Goal: Task Accomplishment & Management: Manage account settings

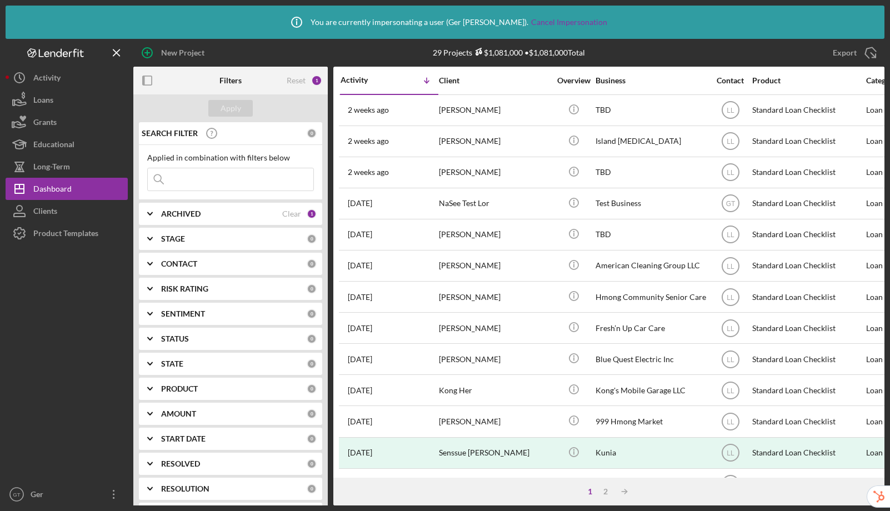
click at [72, 233] on div "Product Templates" at bounding box center [65, 234] width 65 height 25
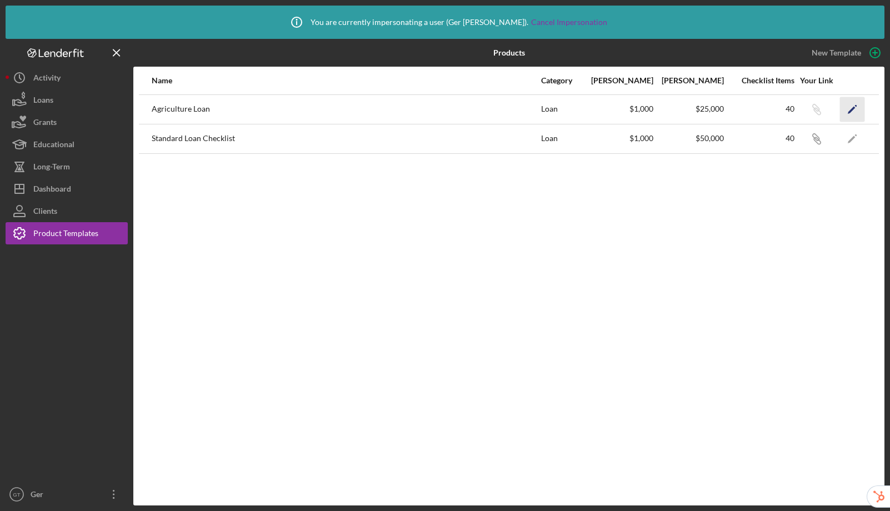
click at [850, 106] on icon "Icon/Edit" at bounding box center [852, 109] width 25 height 25
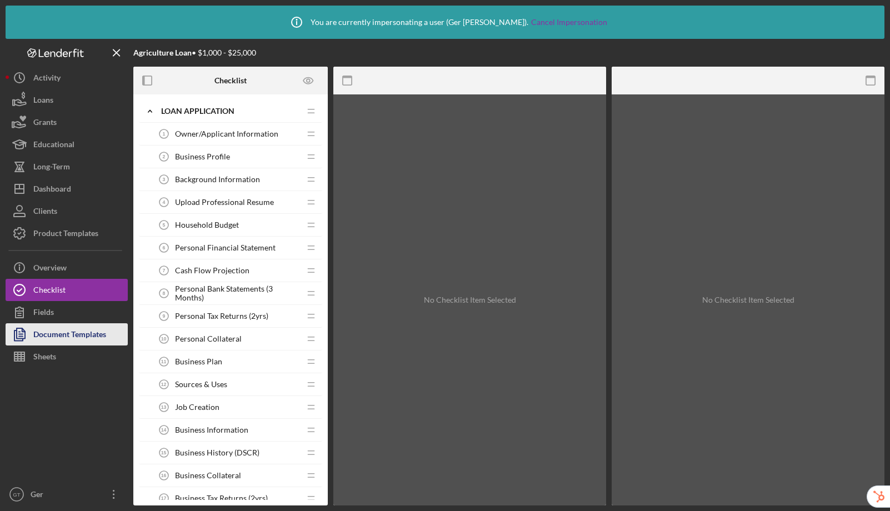
click at [102, 335] on div "Document Templates" at bounding box center [69, 335] width 73 height 25
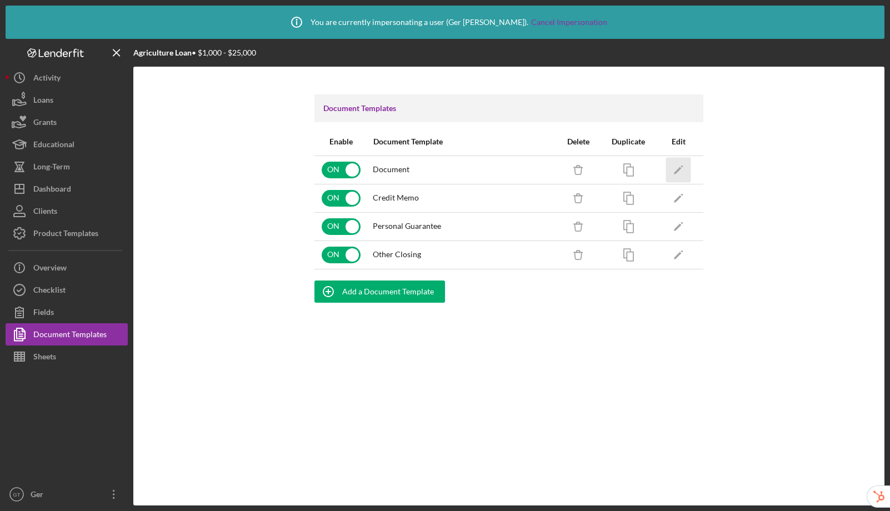
click at [684, 169] on icon "Icon/Edit" at bounding box center [678, 169] width 25 height 25
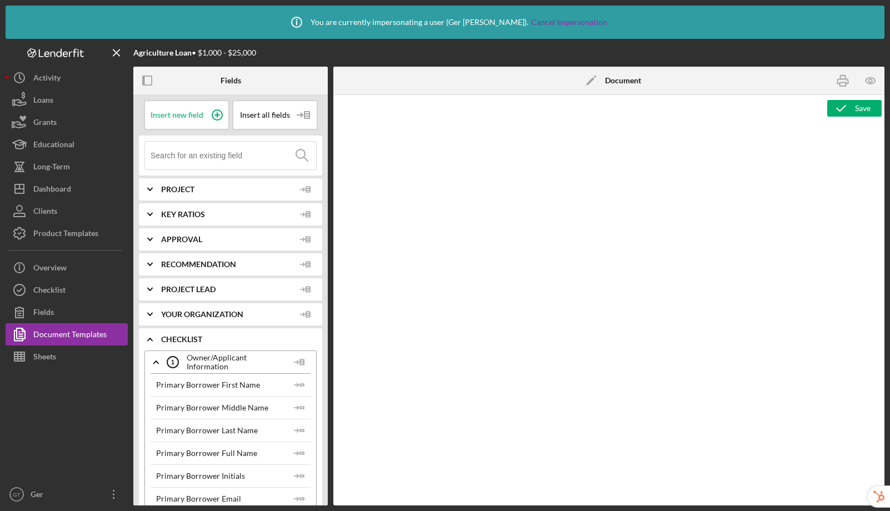
type textarea "<p>Copy and paste, or create, your document template here.</p>"
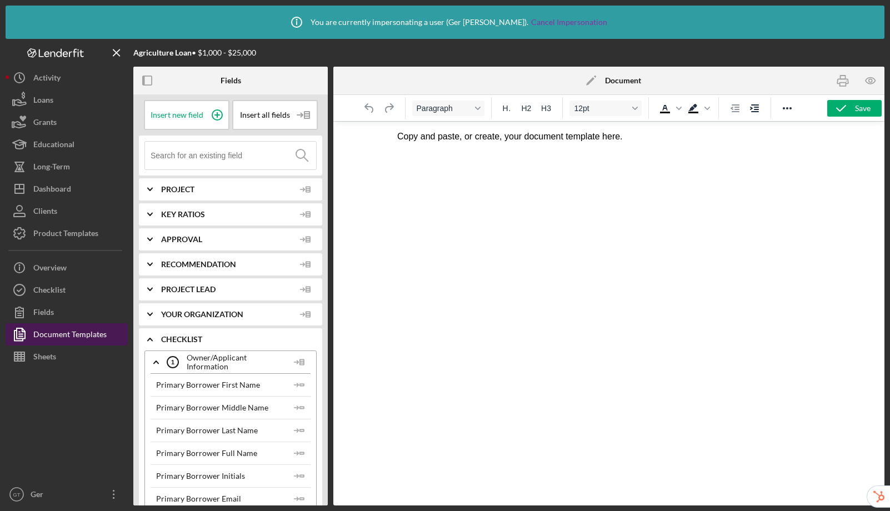
click at [84, 334] on div "Document Templates" at bounding box center [69, 335] width 73 height 25
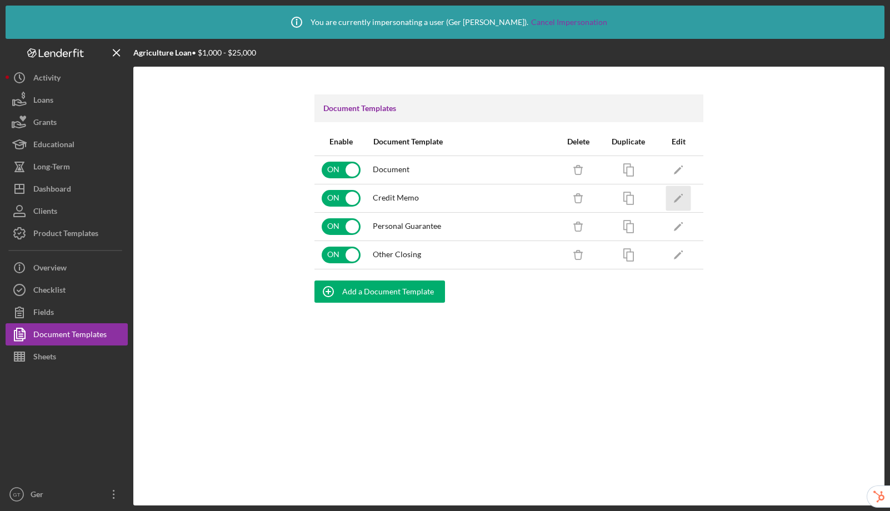
click at [681, 194] on icon "button" at bounding box center [682, 194] width 2 height 2
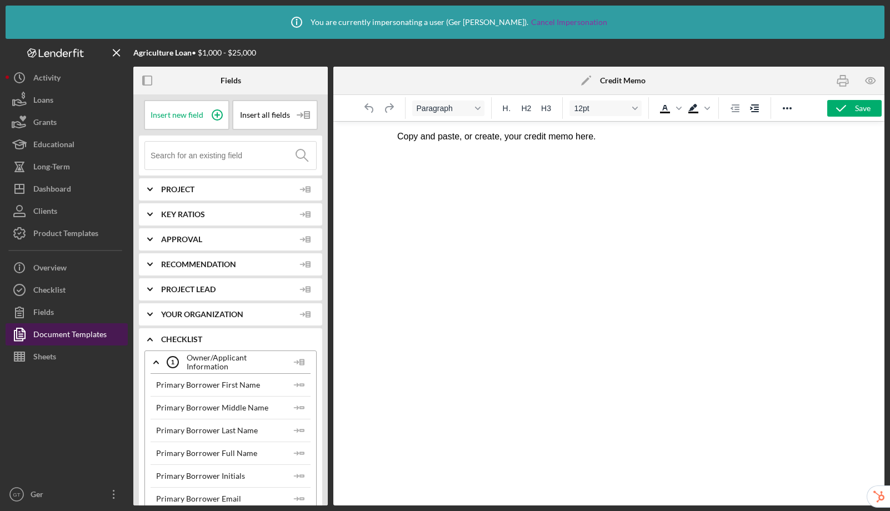
drag, startPoint x: 78, startPoint y: 335, endPoint x: 91, endPoint y: 325, distance: 15.9
click at [78, 335] on div "Document Templates" at bounding box center [69, 335] width 73 height 25
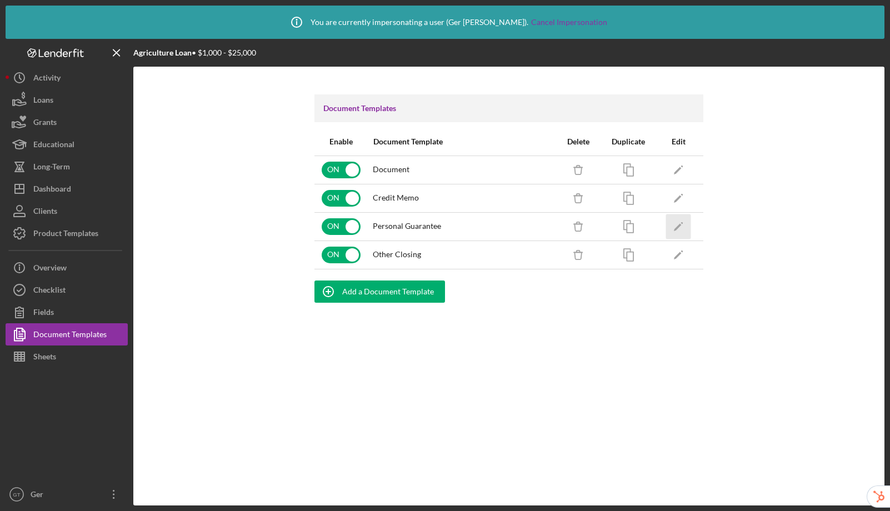
click at [672, 226] on icon "Icon/Edit" at bounding box center [678, 226] width 25 height 25
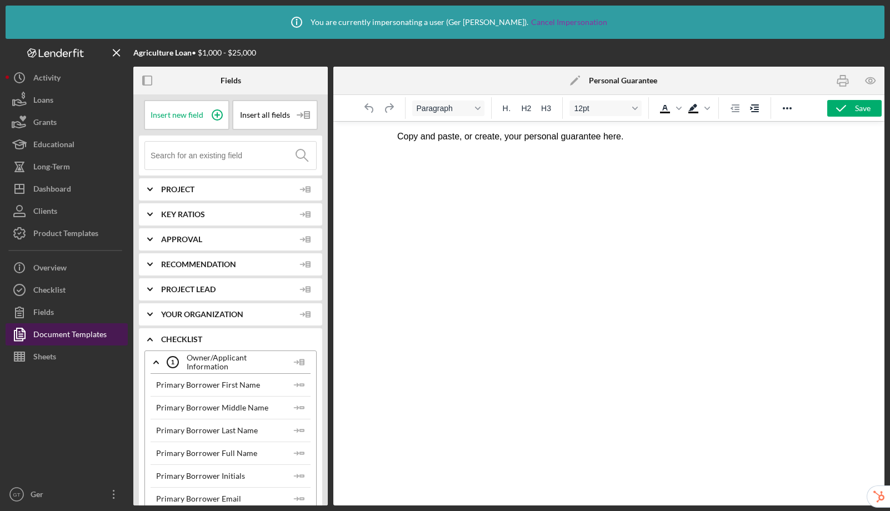
click at [109, 337] on button "Document Templates" at bounding box center [67, 334] width 122 height 22
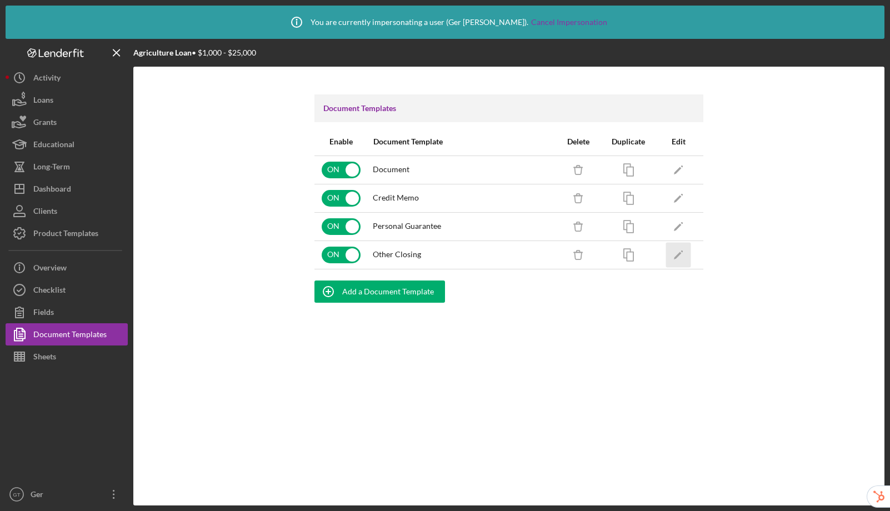
click at [682, 254] on icon "Icon/Edit" at bounding box center [678, 254] width 25 height 25
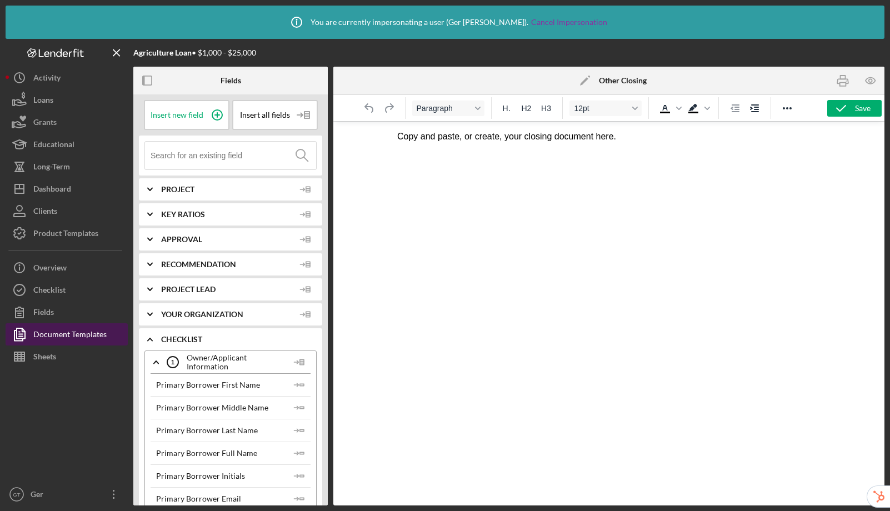
click at [60, 331] on div "Document Templates" at bounding box center [69, 335] width 73 height 25
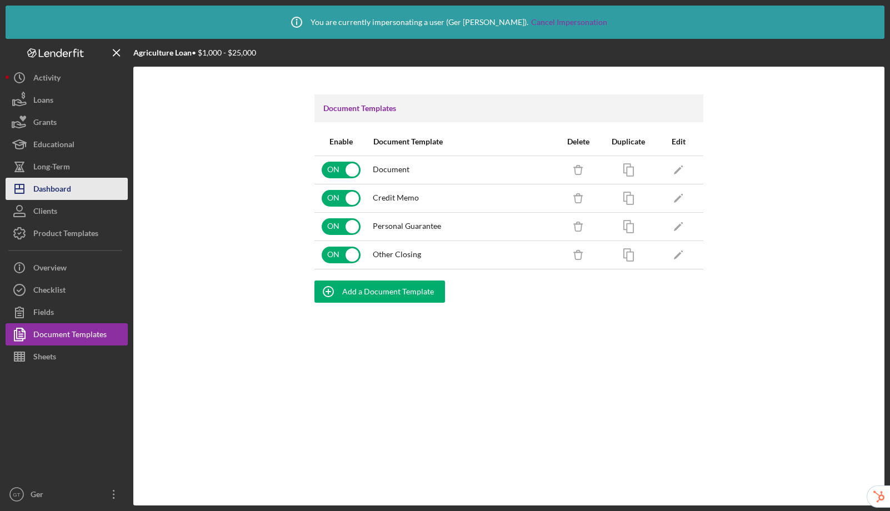
click at [63, 181] on div "Dashboard" at bounding box center [52, 190] width 38 height 25
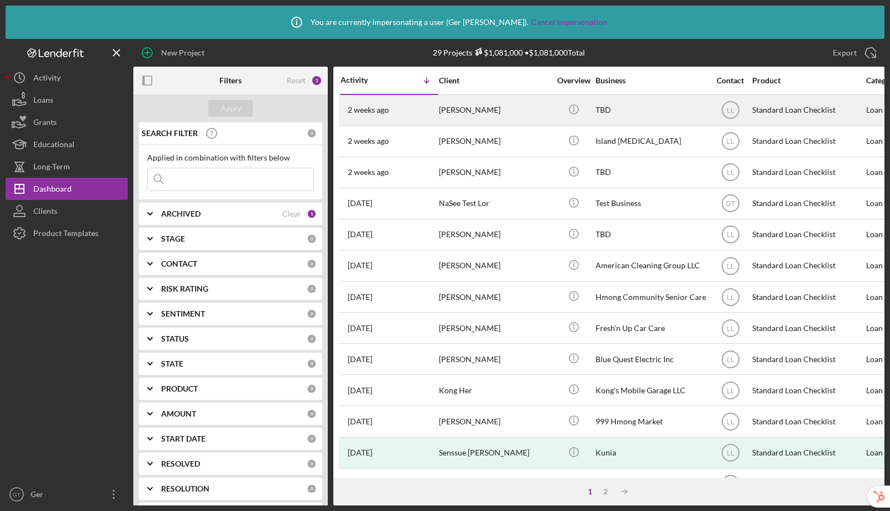
click at [478, 113] on div "Kou Vang" at bounding box center [494, 110] width 111 height 29
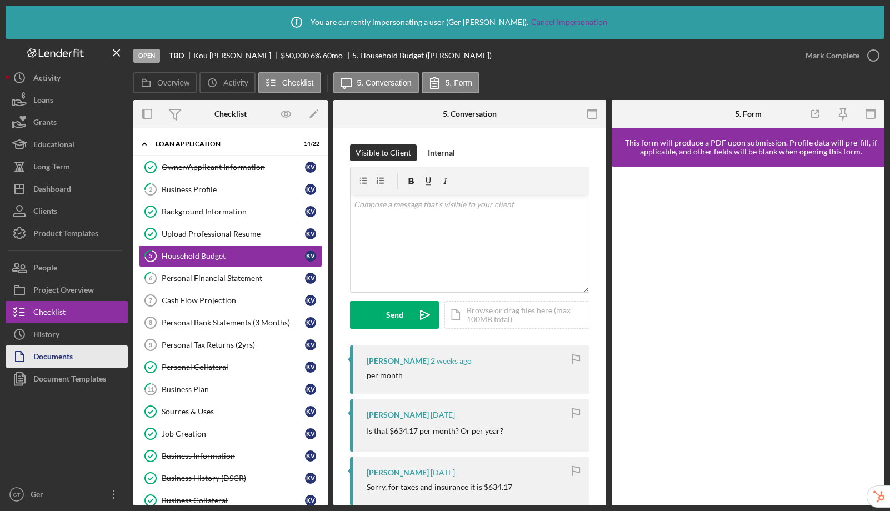
click at [72, 353] on div "Documents" at bounding box center [52, 357] width 39 height 25
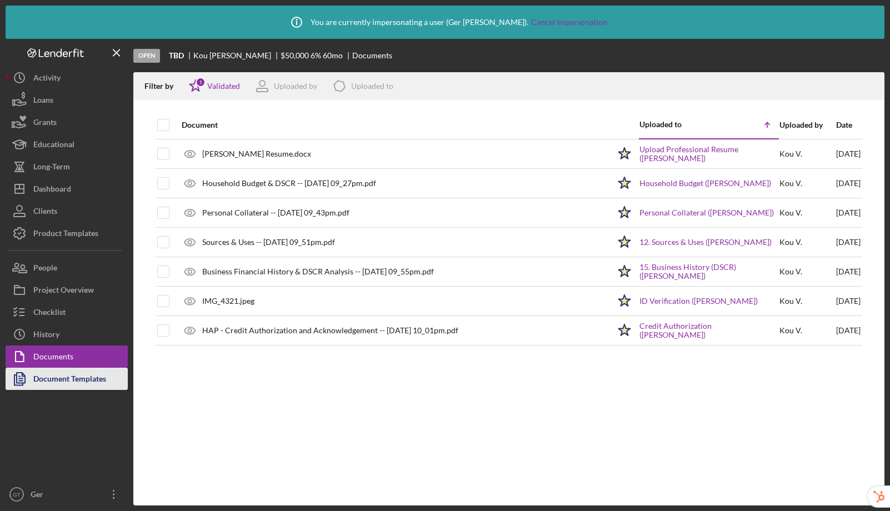
click at [72, 386] on div "Document Templates" at bounding box center [69, 380] width 73 height 25
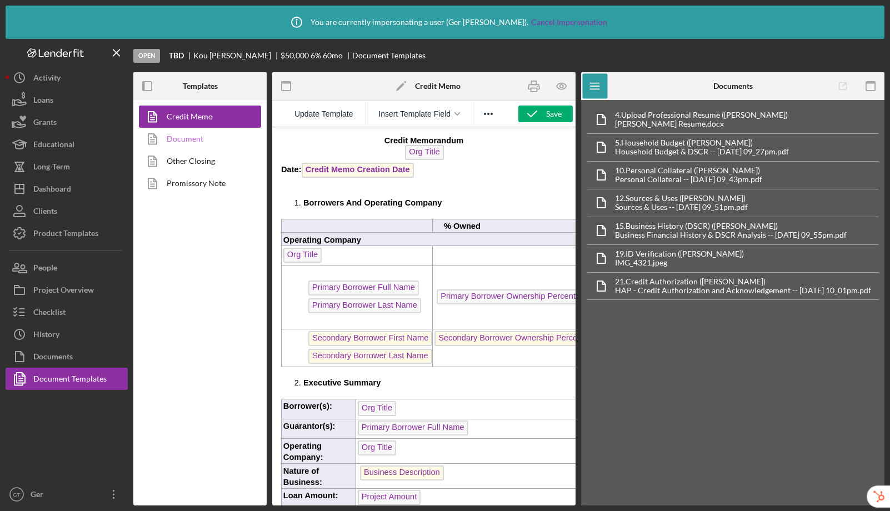
click at [199, 143] on link "Document" at bounding box center [197, 139] width 117 height 22
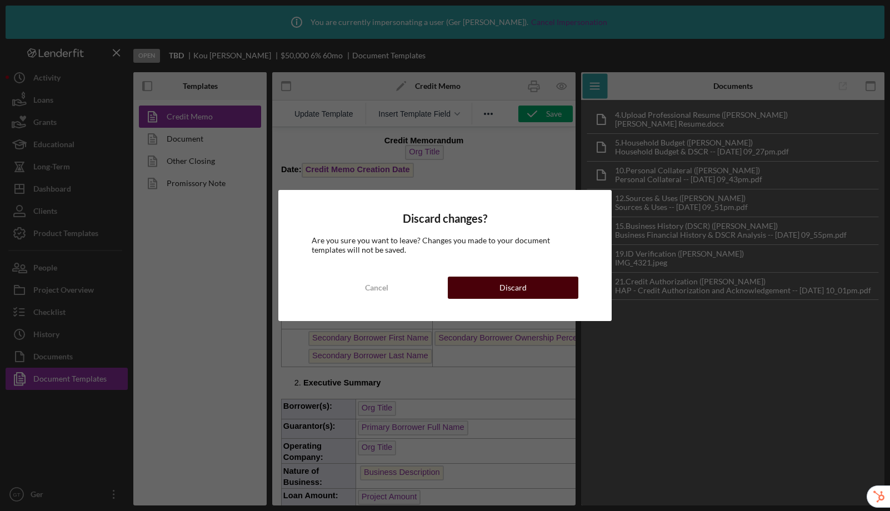
click at [519, 286] on div "Discard" at bounding box center [512, 288] width 27 height 22
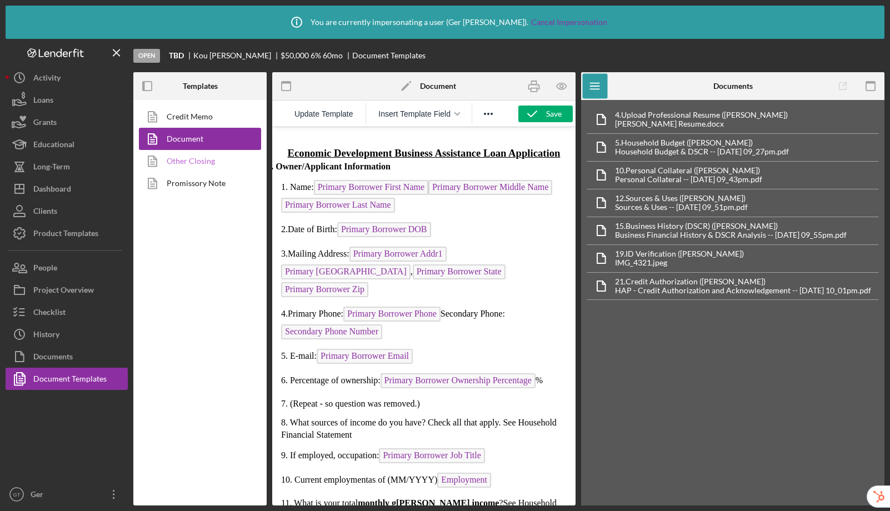
click at [202, 159] on link "Other Closing" at bounding box center [197, 161] width 117 height 22
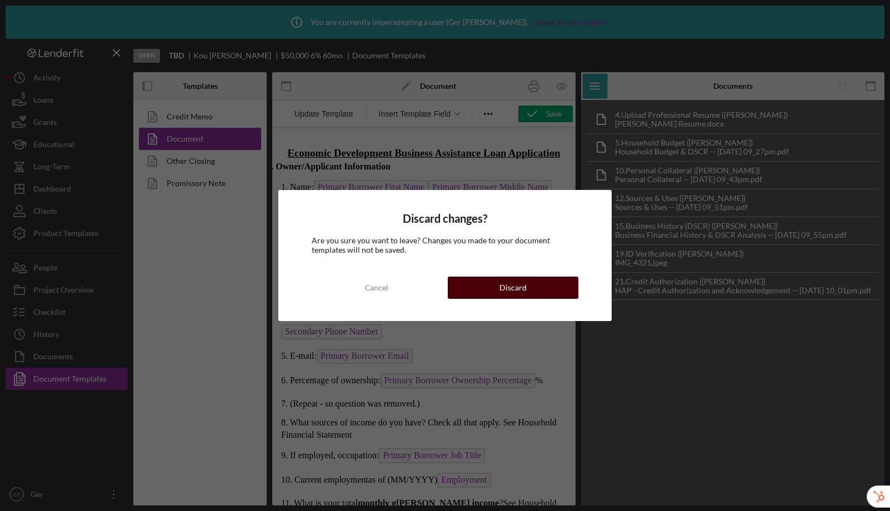
click at [525, 290] on button "Discard" at bounding box center [513, 288] width 131 height 22
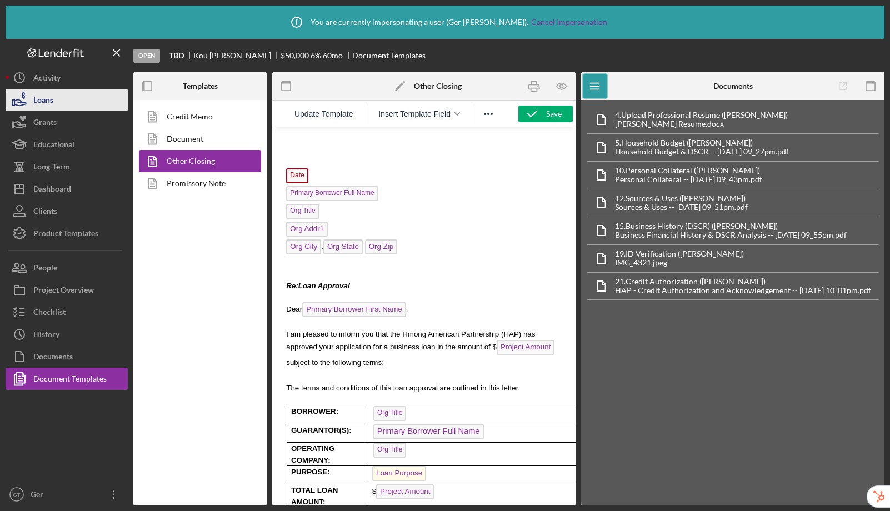
click at [57, 97] on button "Loans" at bounding box center [67, 100] width 122 height 22
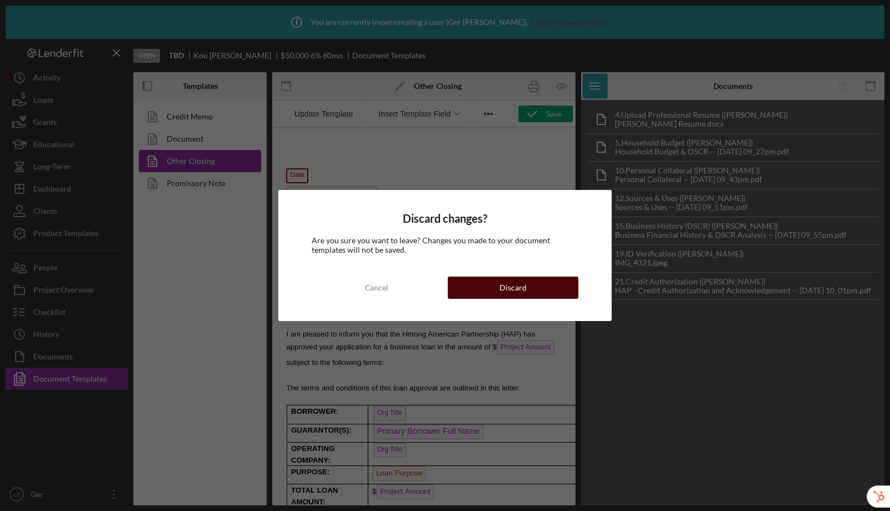
click at [505, 287] on div "Discard" at bounding box center [512, 288] width 27 height 22
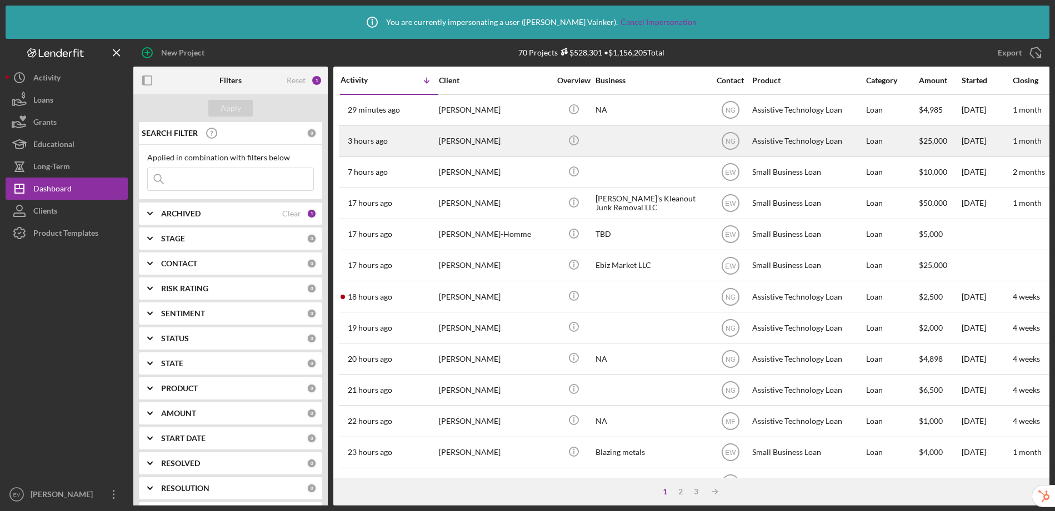
click at [499, 145] on div "Howard Carmack" at bounding box center [494, 141] width 111 height 29
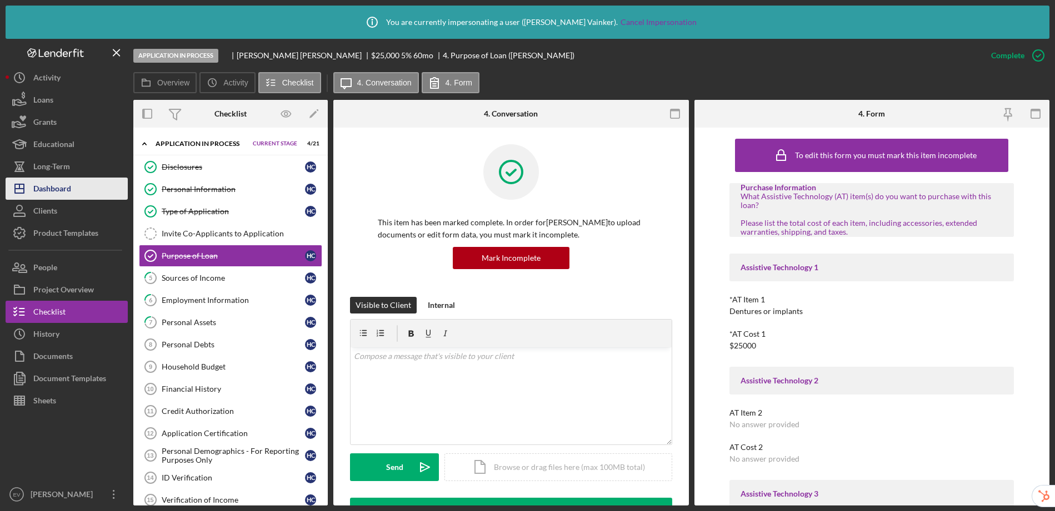
click at [73, 185] on button "Icon/Dashboard Dashboard" at bounding box center [67, 189] width 122 height 22
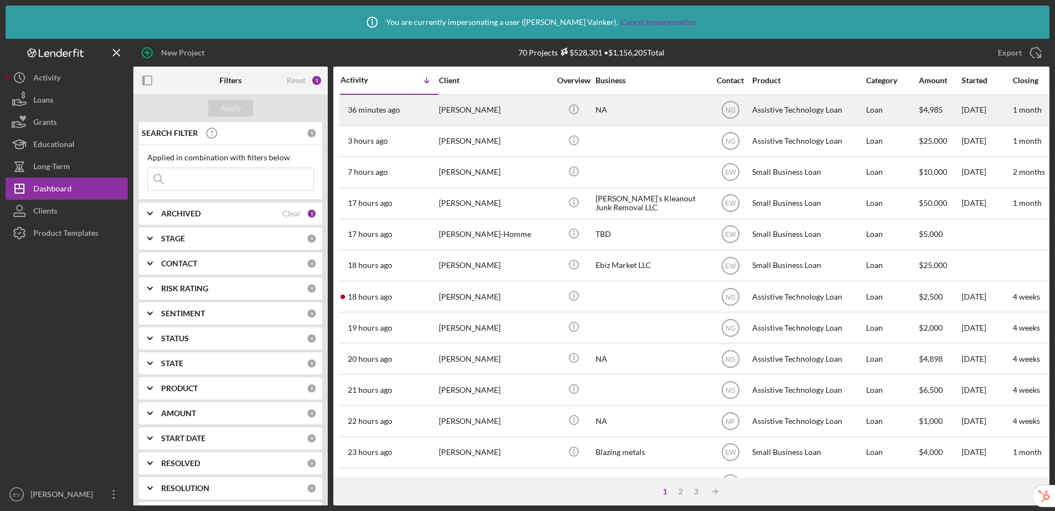
click at [478, 105] on div "Zach Ziemer" at bounding box center [494, 110] width 111 height 29
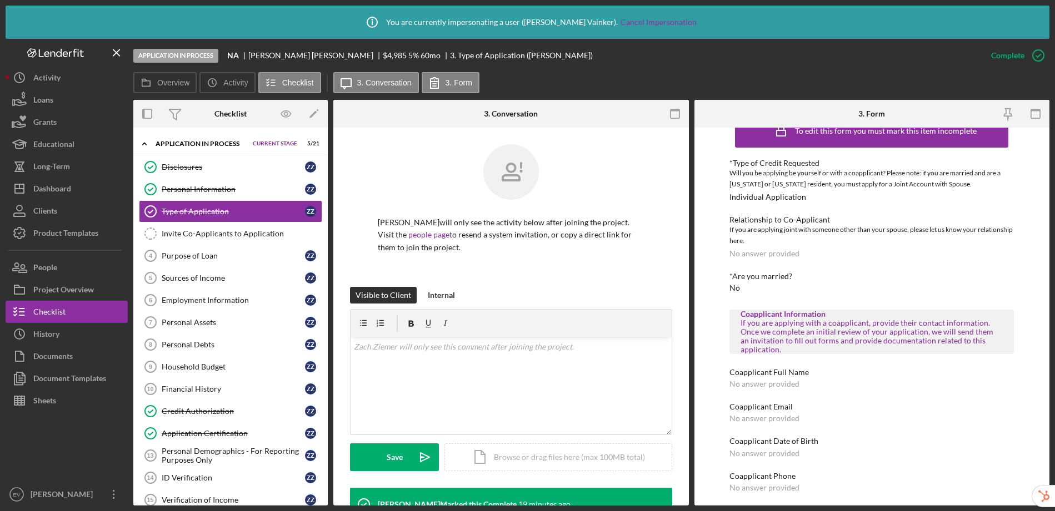
scroll to position [28, 0]
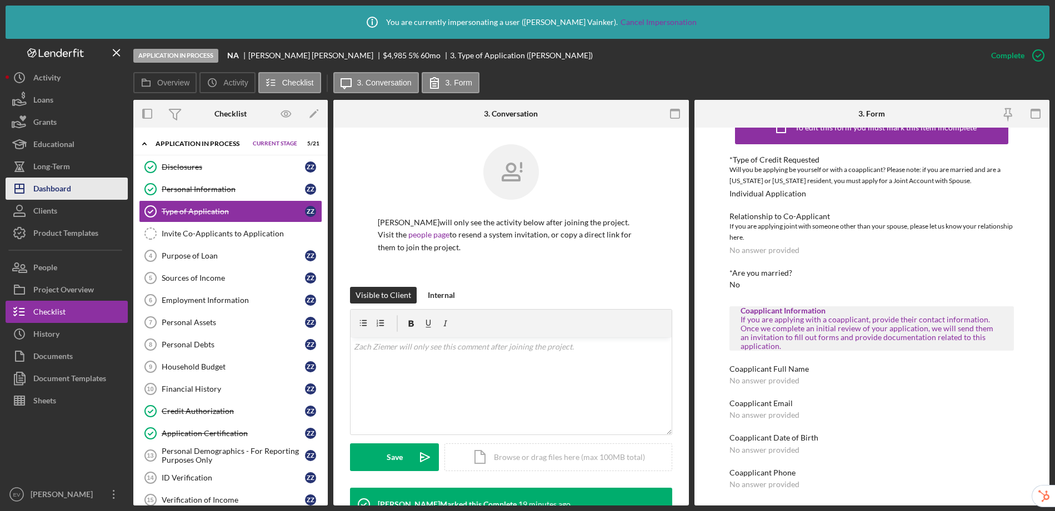
click at [33, 192] on div "Dashboard" at bounding box center [52, 190] width 38 height 25
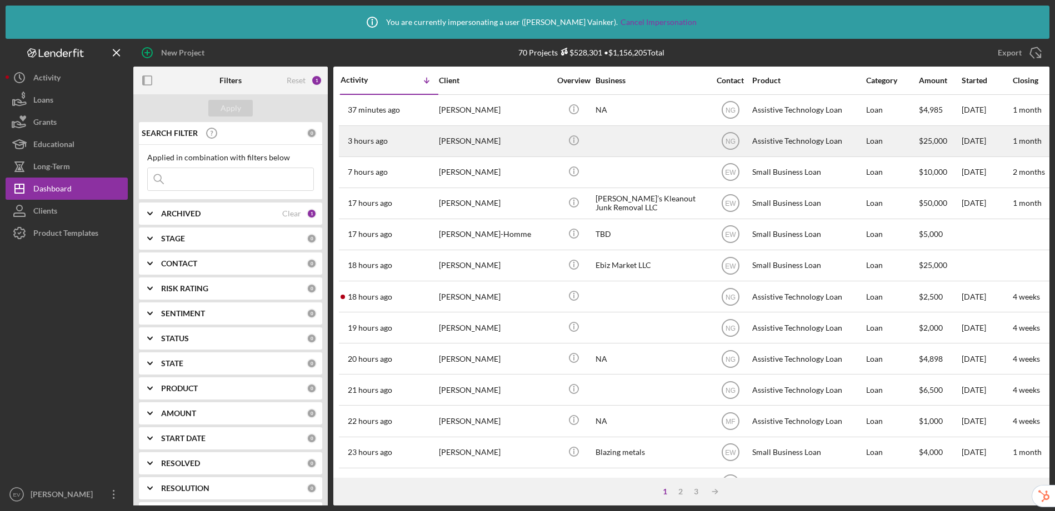
click at [475, 145] on div "Howard Carmack" at bounding box center [494, 141] width 111 height 29
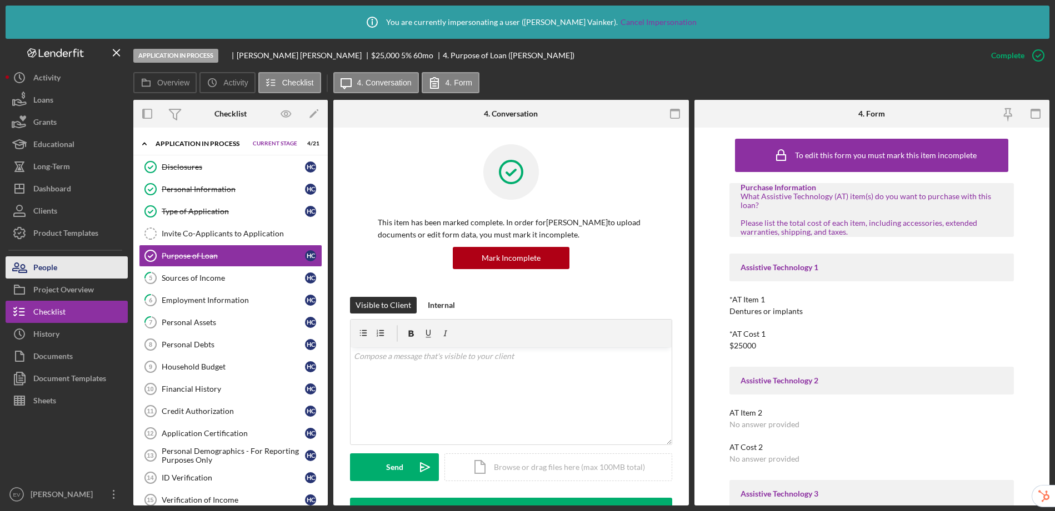
click at [72, 270] on button "People" at bounding box center [67, 268] width 122 height 22
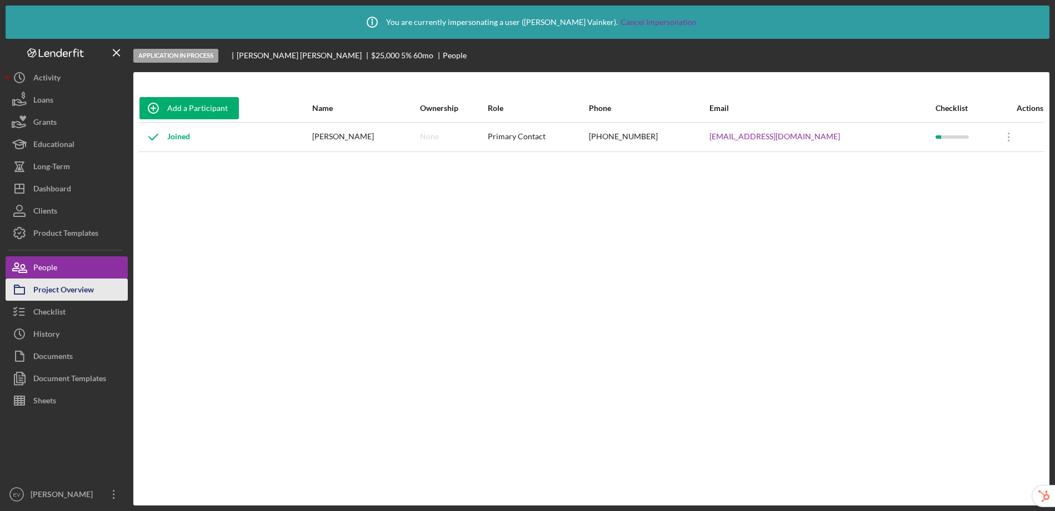
click at [78, 297] on div "Project Overview" at bounding box center [63, 291] width 61 height 25
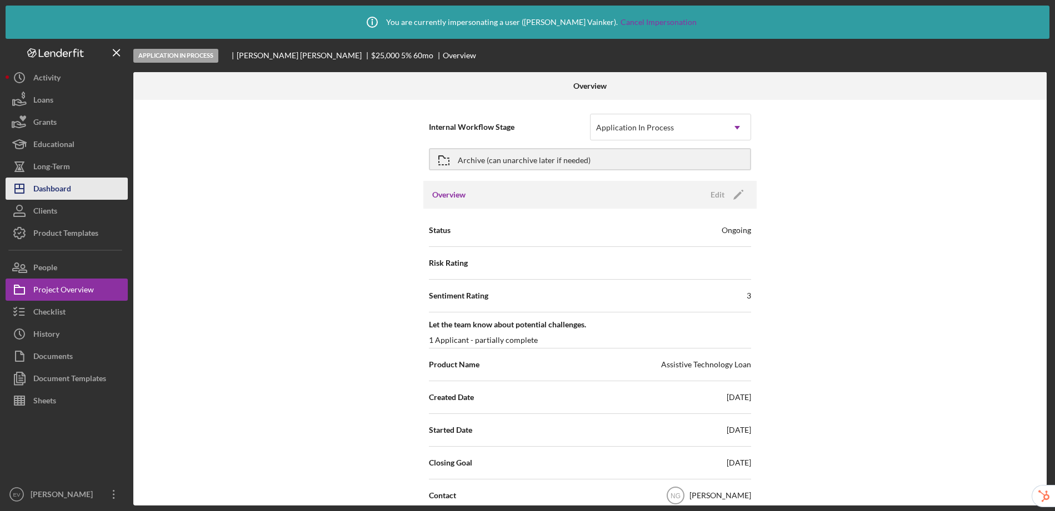
click at [78, 194] on button "Icon/Dashboard Dashboard" at bounding box center [67, 189] width 122 height 22
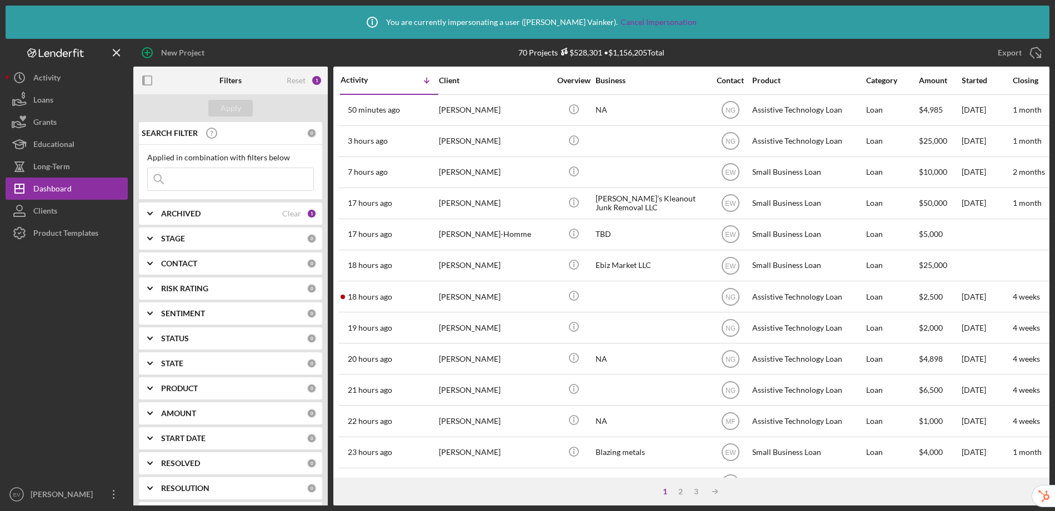
scroll to position [38, 0]
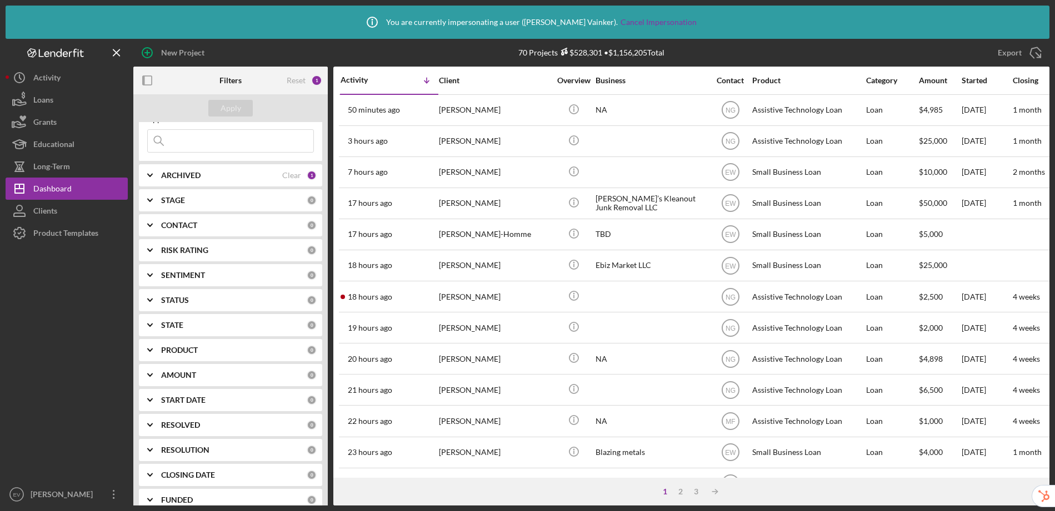
click at [205, 447] on b "RESOLUTION" at bounding box center [185, 450] width 48 height 9
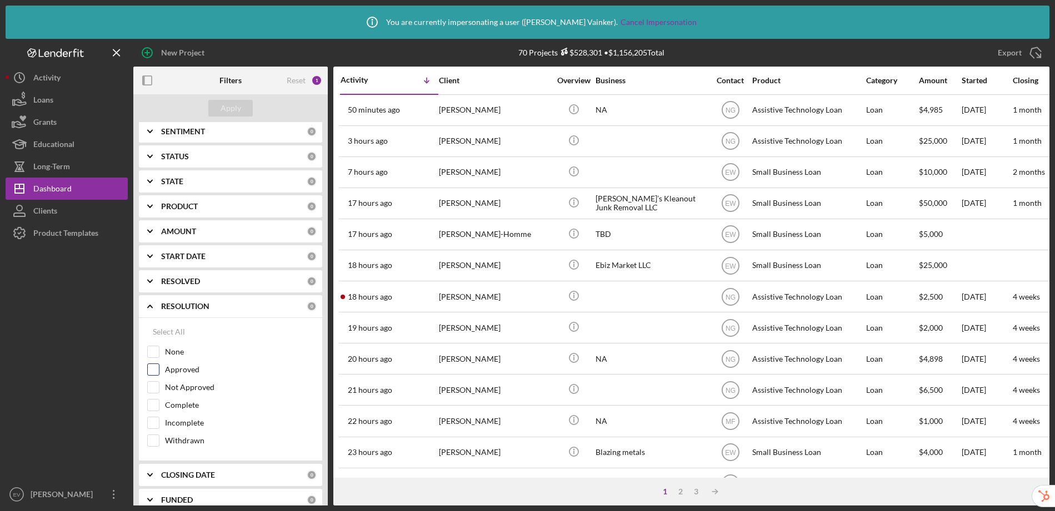
click at [153, 372] on input "Approved" at bounding box center [153, 369] width 11 height 11
checkbox input "true"
click at [235, 107] on div "Apply" at bounding box center [230, 108] width 21 height 17
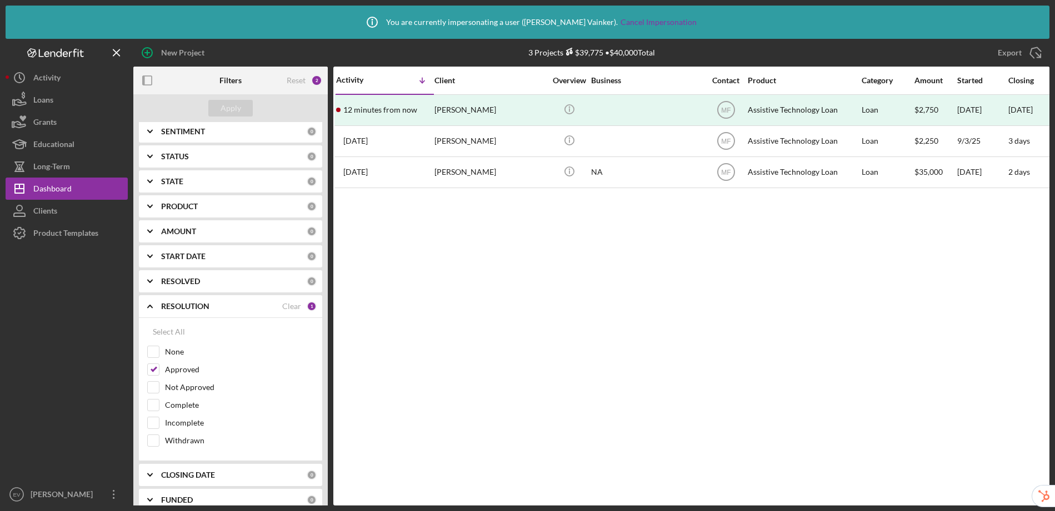
scroll to position [0, 0]
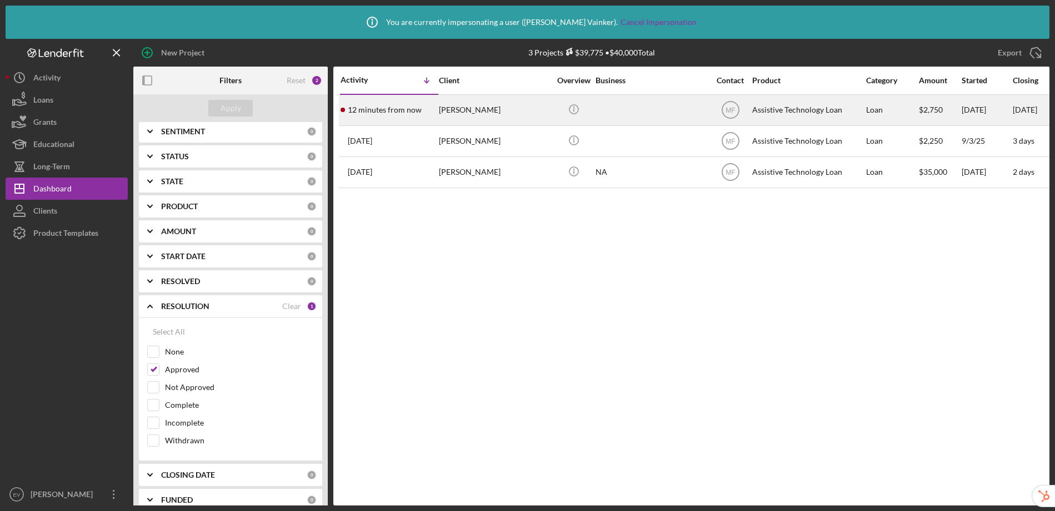
click at [493, 113] on div "David Schoonover" at bounding box center [494, 110] width 111 height 29
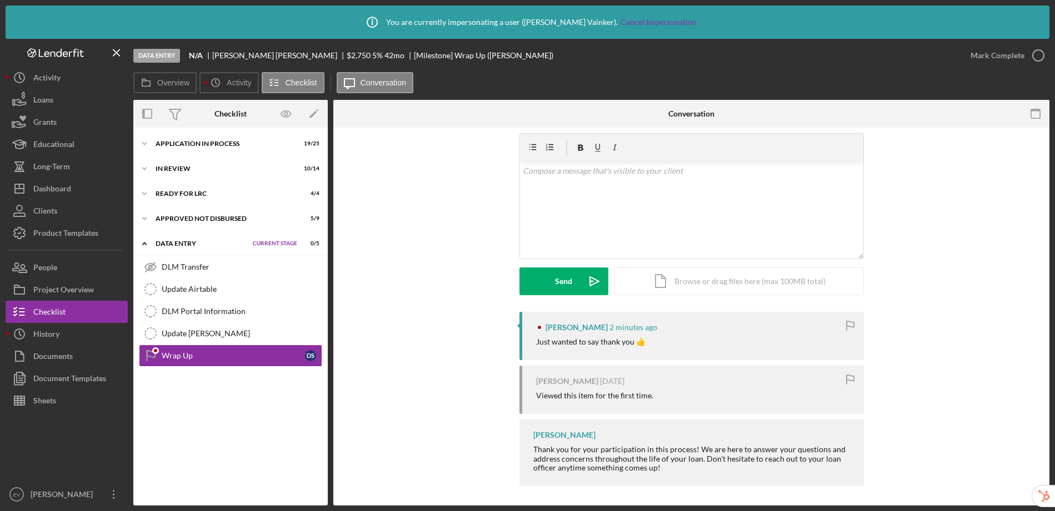
scroll to position [36, 0]
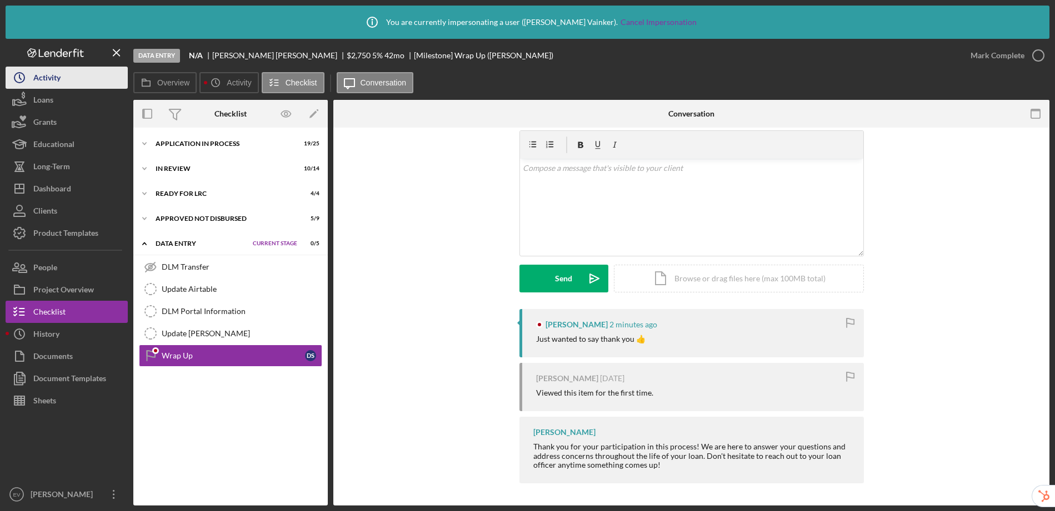
click at [64, 78] on button "Icon/History Activity" at bounding box center [67, 78] width 122 height 22
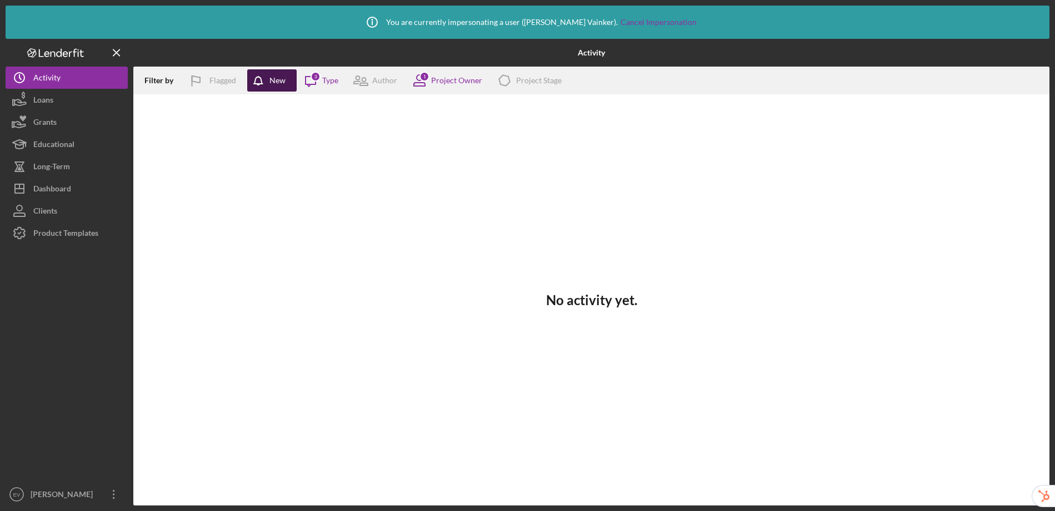
click at [255, 76] on icon "button" at bounding box center [261, 83] width 28 height 28
click at [311, 81] on icon "Icon/Message" at bounding box center [311, 81] width 28 height 28
click at [255, 83] on icon "button" at bounding box center [258, 80] width 9 height 7
click at [433, 78] on div "Project Owner" at bounding box center [456, 80] width 51 height 9
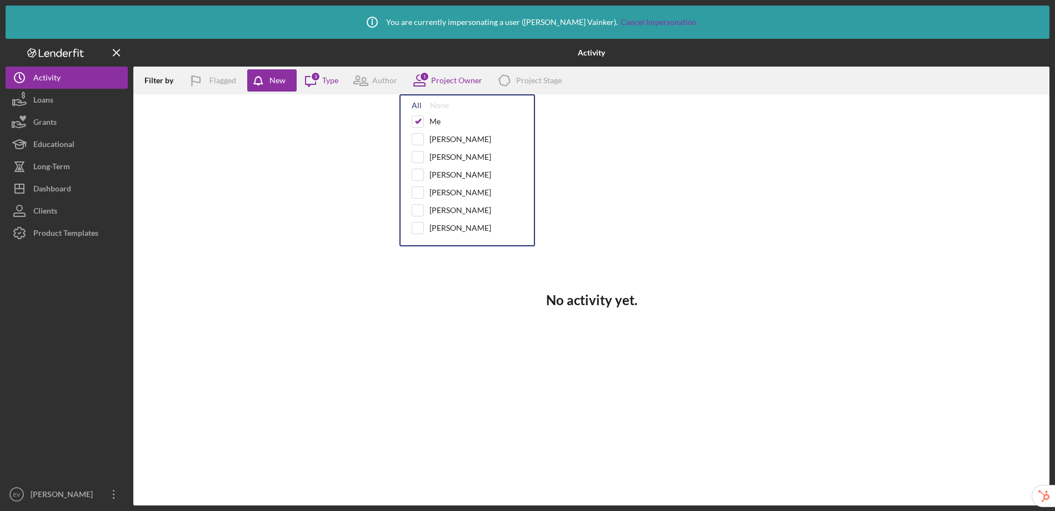
click at [416, 105] on div "All" at bounding box center [416, 105] width 10 height 9
checkbox input "true"
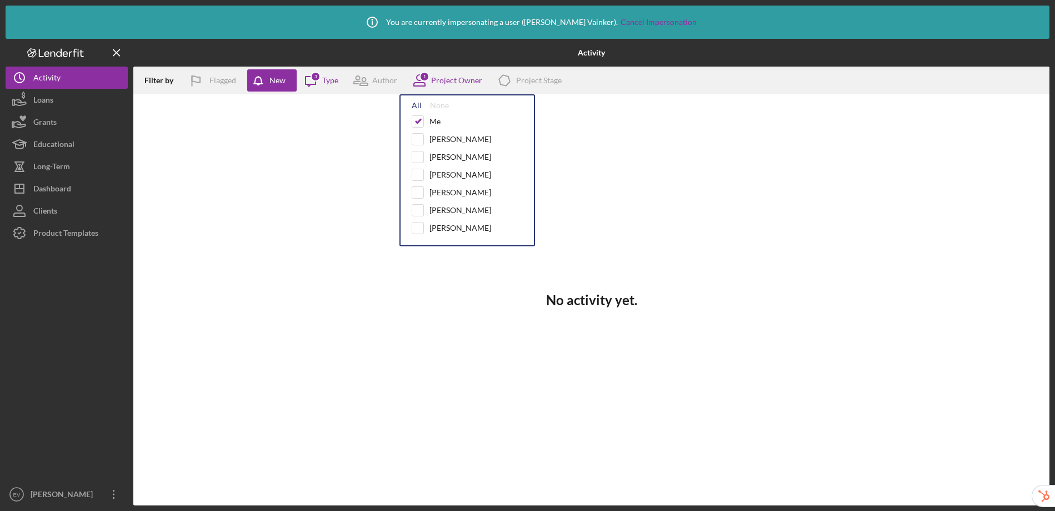
checkbox input "true"
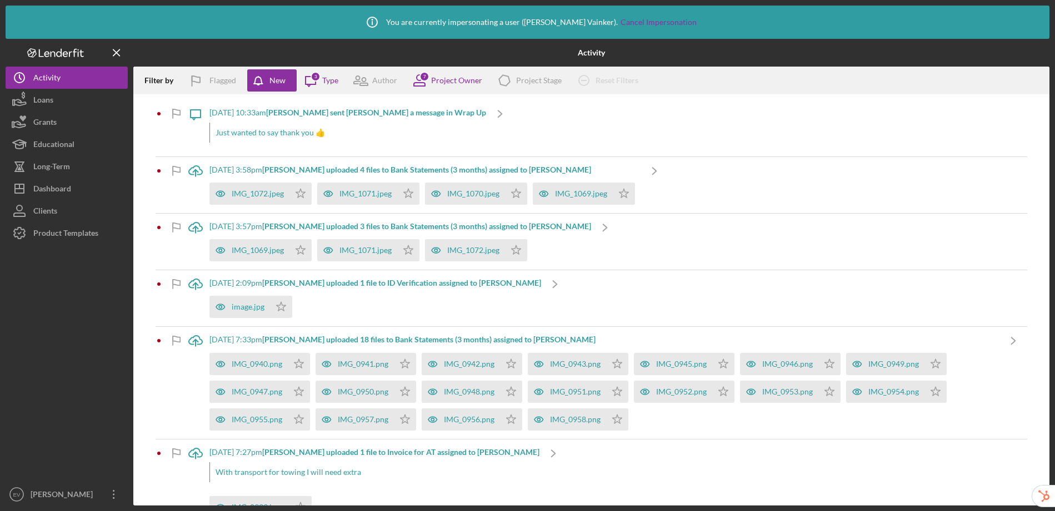
click at [745, 75] on div "Filter by Flagged New Icon/Message 3 Type Author 7 Project Owner Icon/Product P…" at bounding box center [591, 81] width 916 height 28
click at [48, 144] on div "Educational" at bounding box center [53, 145] width 41 height 25
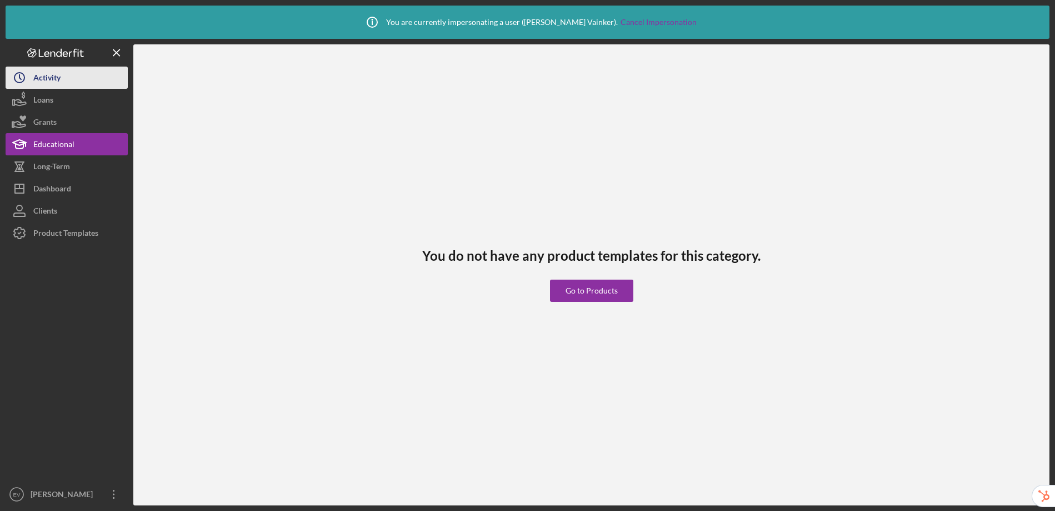
click at [57, 84] on div "Activity" at bounding box center [46, 79] width 27 height 25
